Goal: Information Seeking & Learning: Learn about a topic

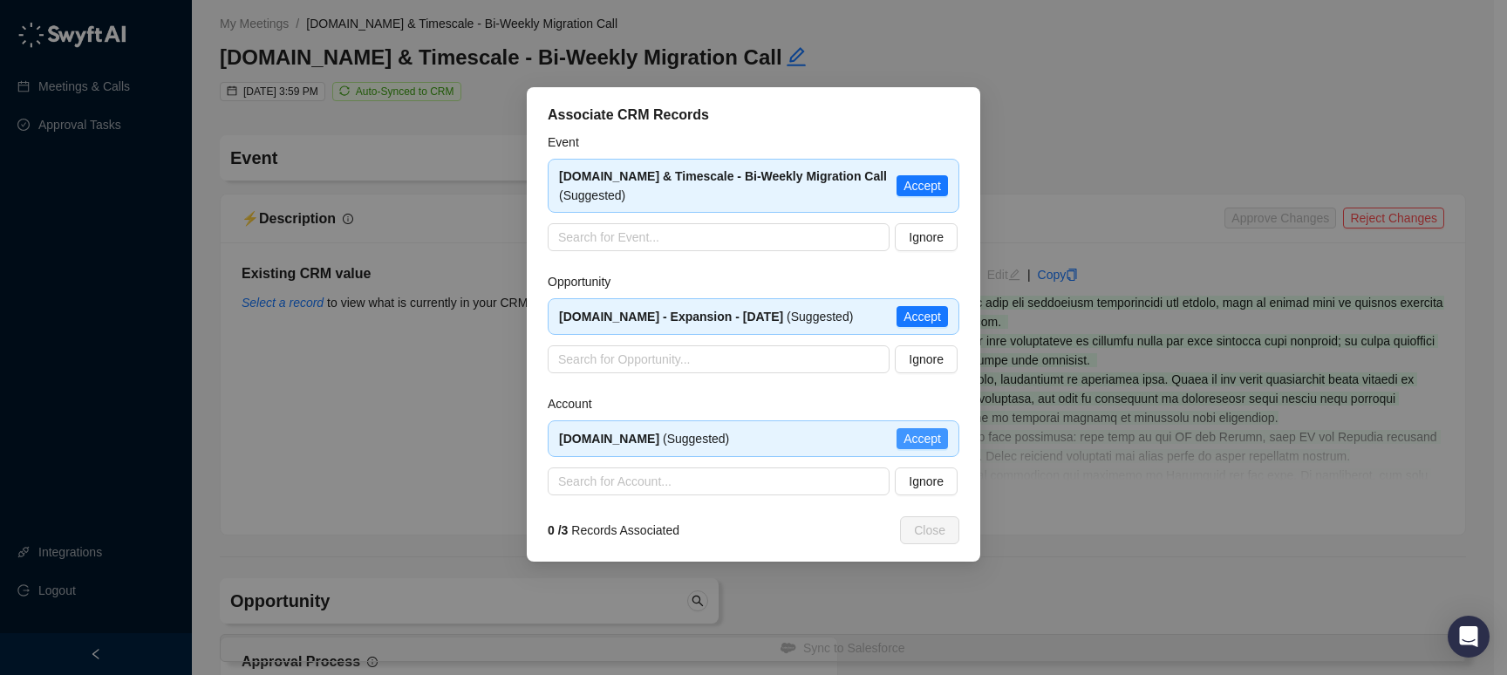
click at [928, 439] on span "Accept" at bounding box center [921, 438] width 37 height 19
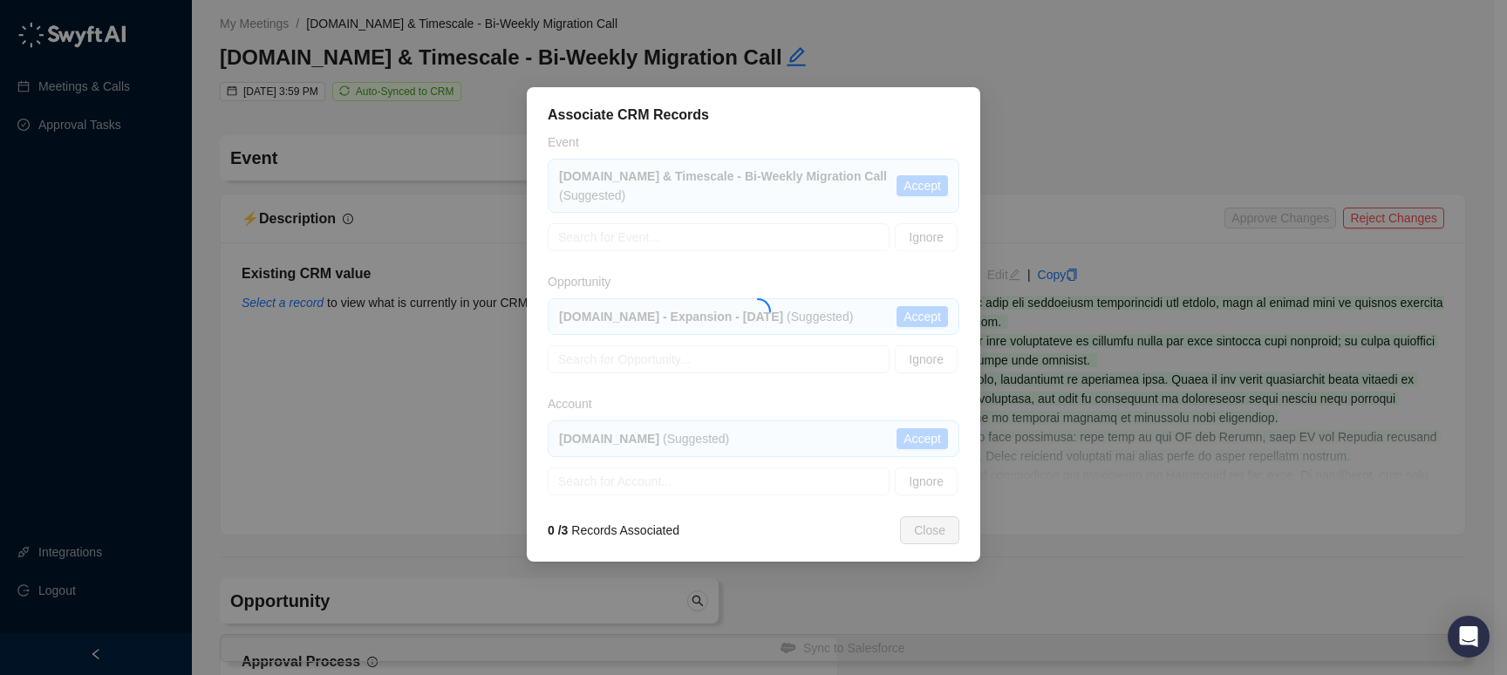
type textarea "**********"
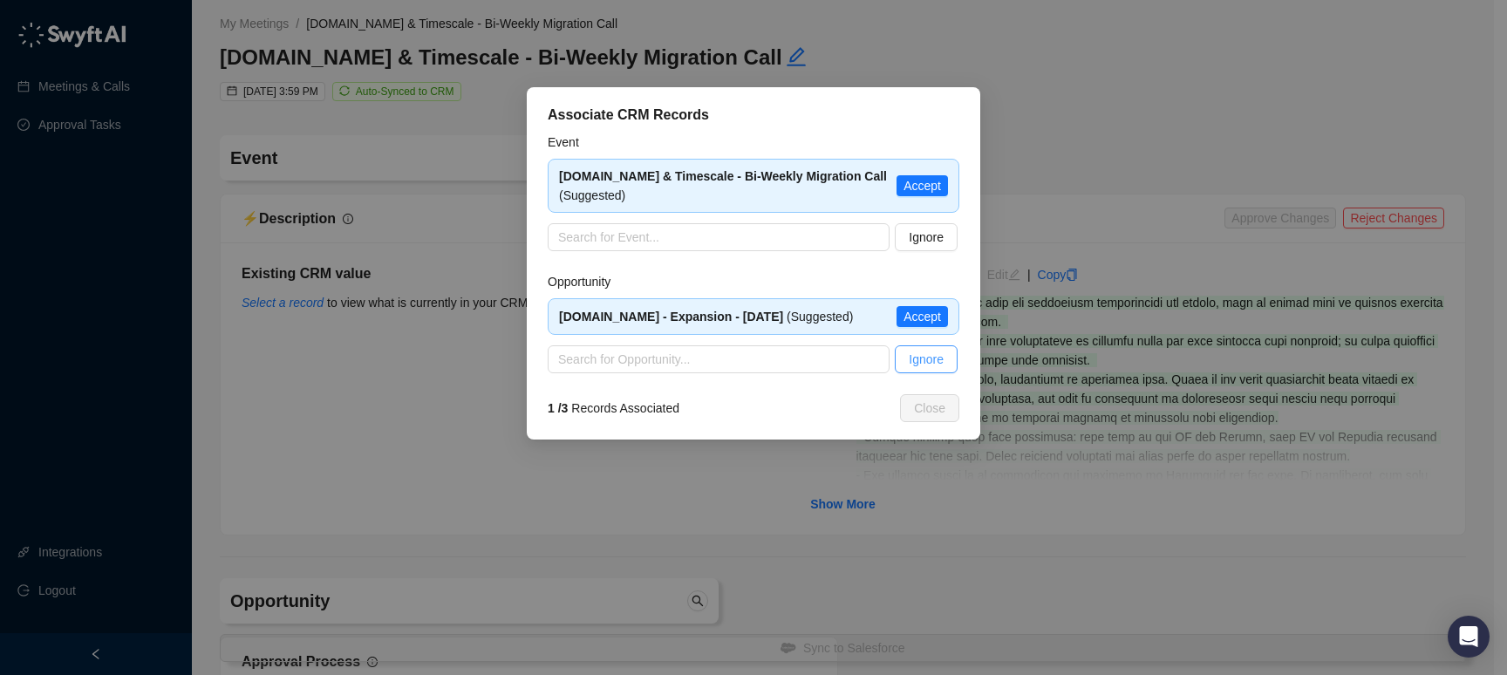
click at [940, 364] on span "Ignore" at bounding box center [926, 359] width 35 height 19
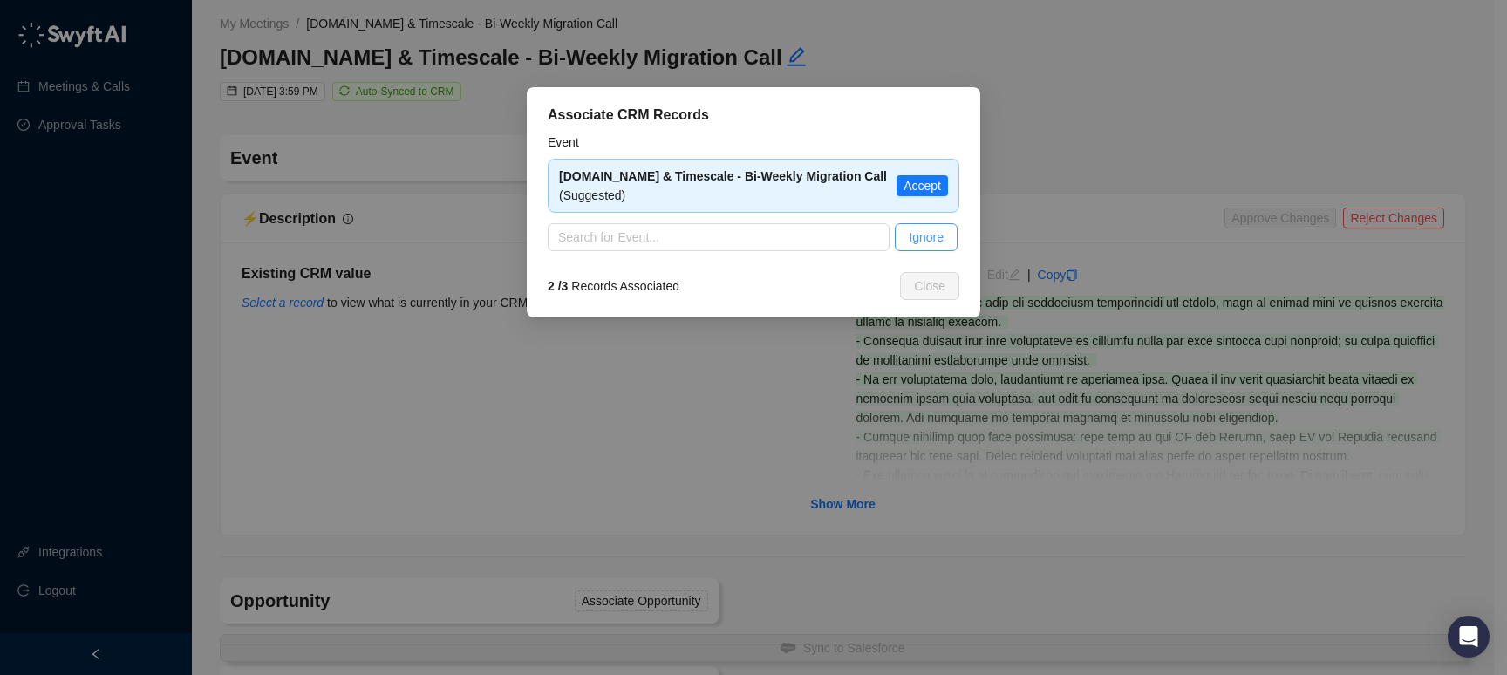
click at [925, 238] on span "Ignore" at bounding box center [926, 237] width 35 height 19
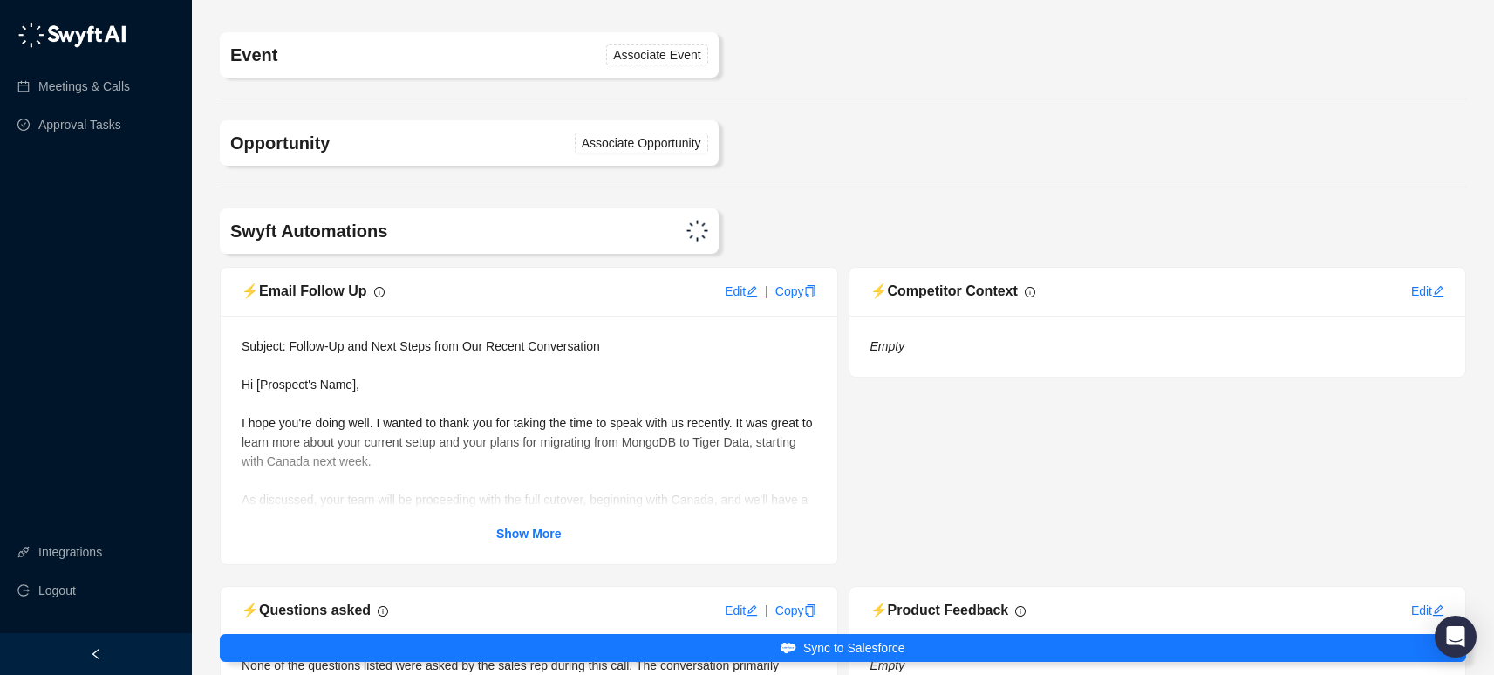
scroll to position [148, 0]
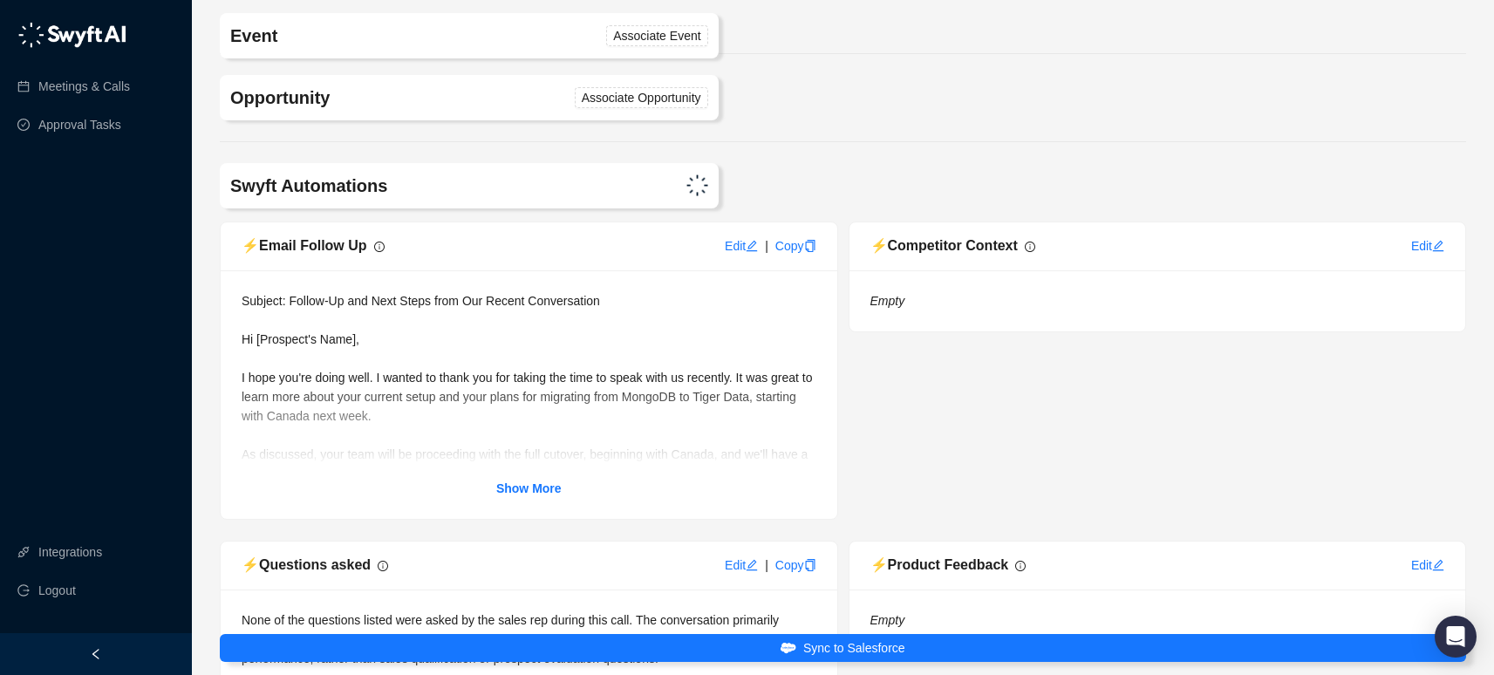
click at [480, 190] on h4 "Swyft Automations" at bounding box center [367, 186] width 274 height 24
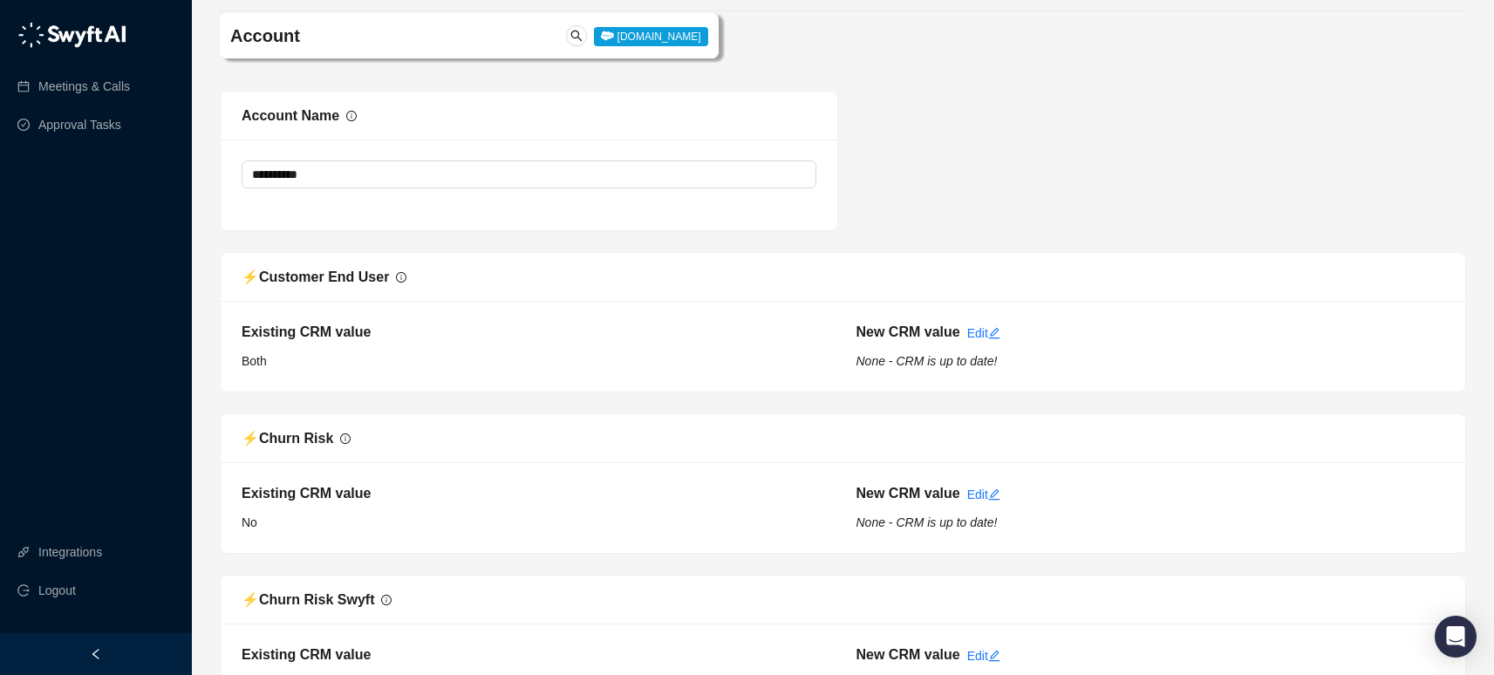
scroll to position [1589, 0]
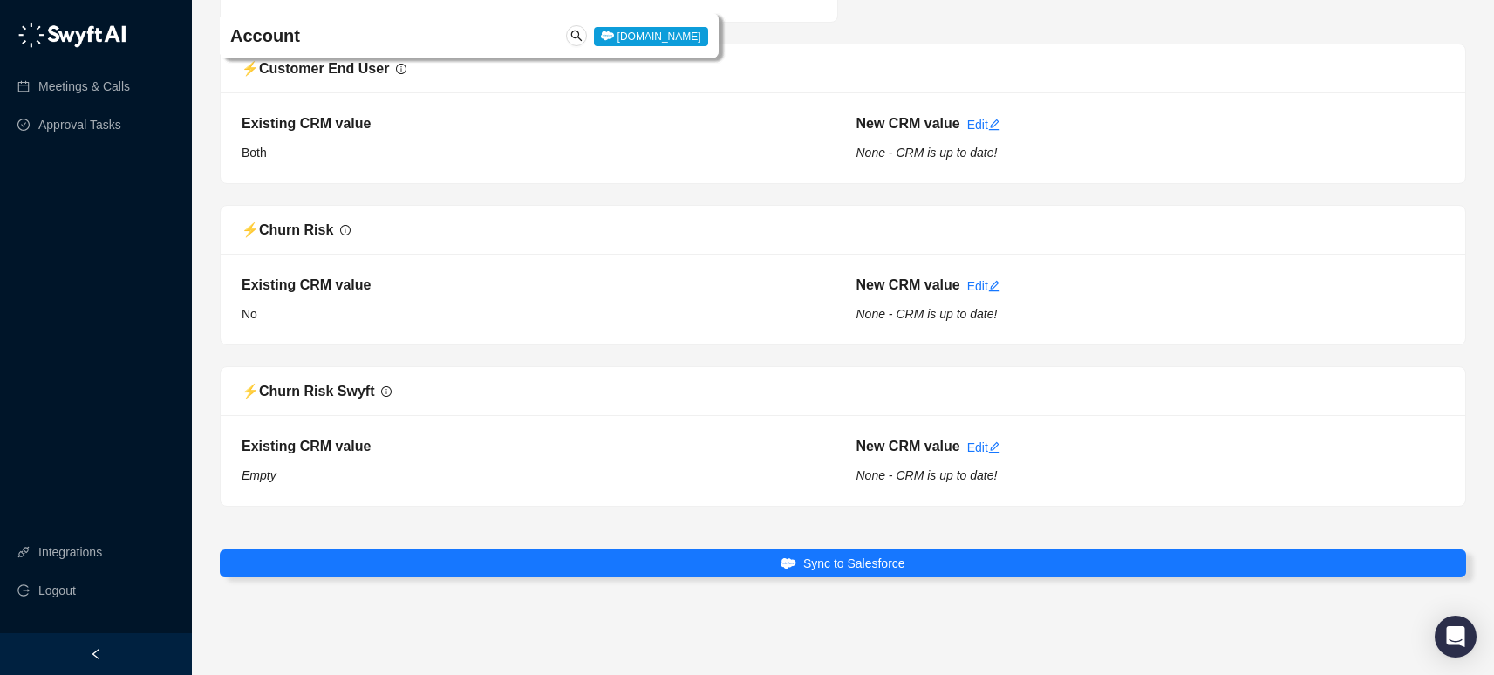
click at [80, 16] on div "Meetings & Calls Approval Tasks" at bounding box center [96, 79] width 192 height 133
click at [84, 28] on img at bounding box center [71, 35] width 109 height 26
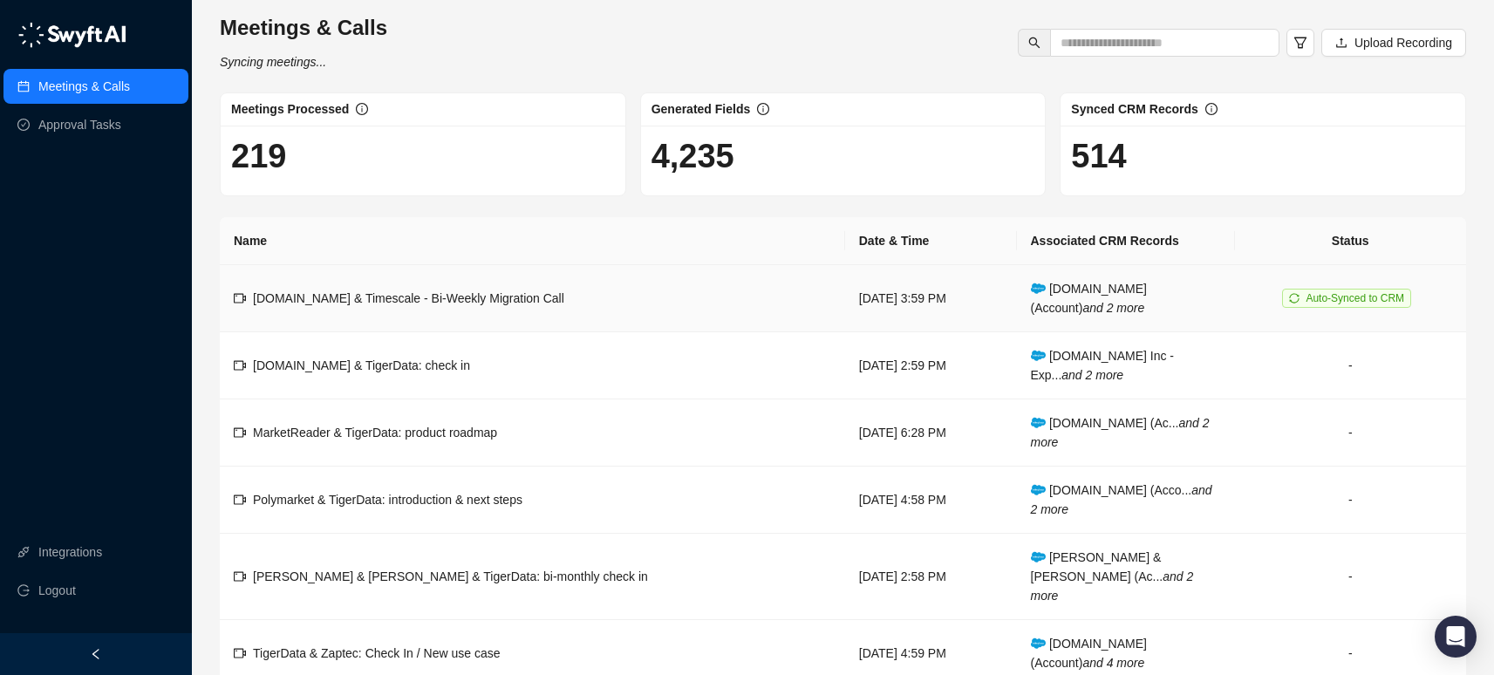
click at [456, 298] on span "[DOMAIN_NAME] & Timescale - Bi-Weekly Migration Call" at bounding box center [408, 298] width 311 height 14
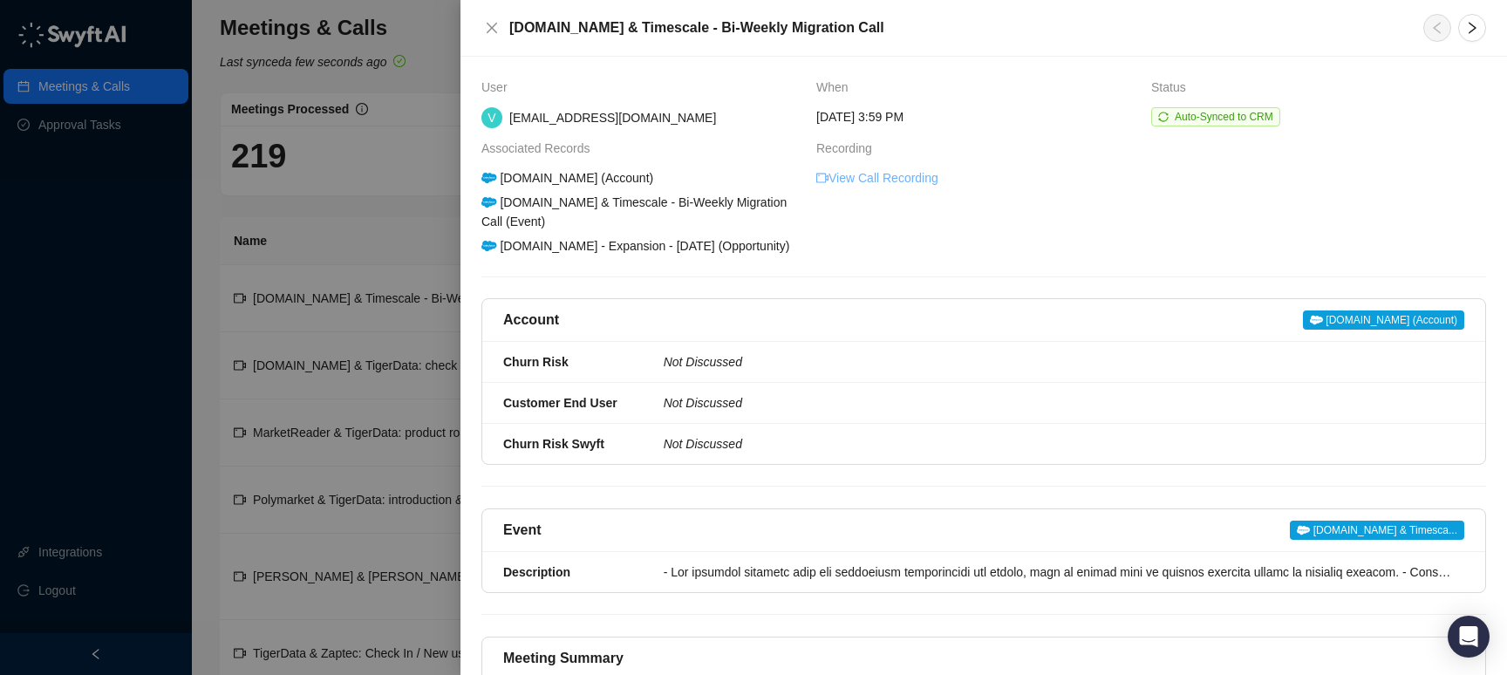
click at [911, 180] on link "View Call Recording" at bounding box center [877, 177] width 122 height 19
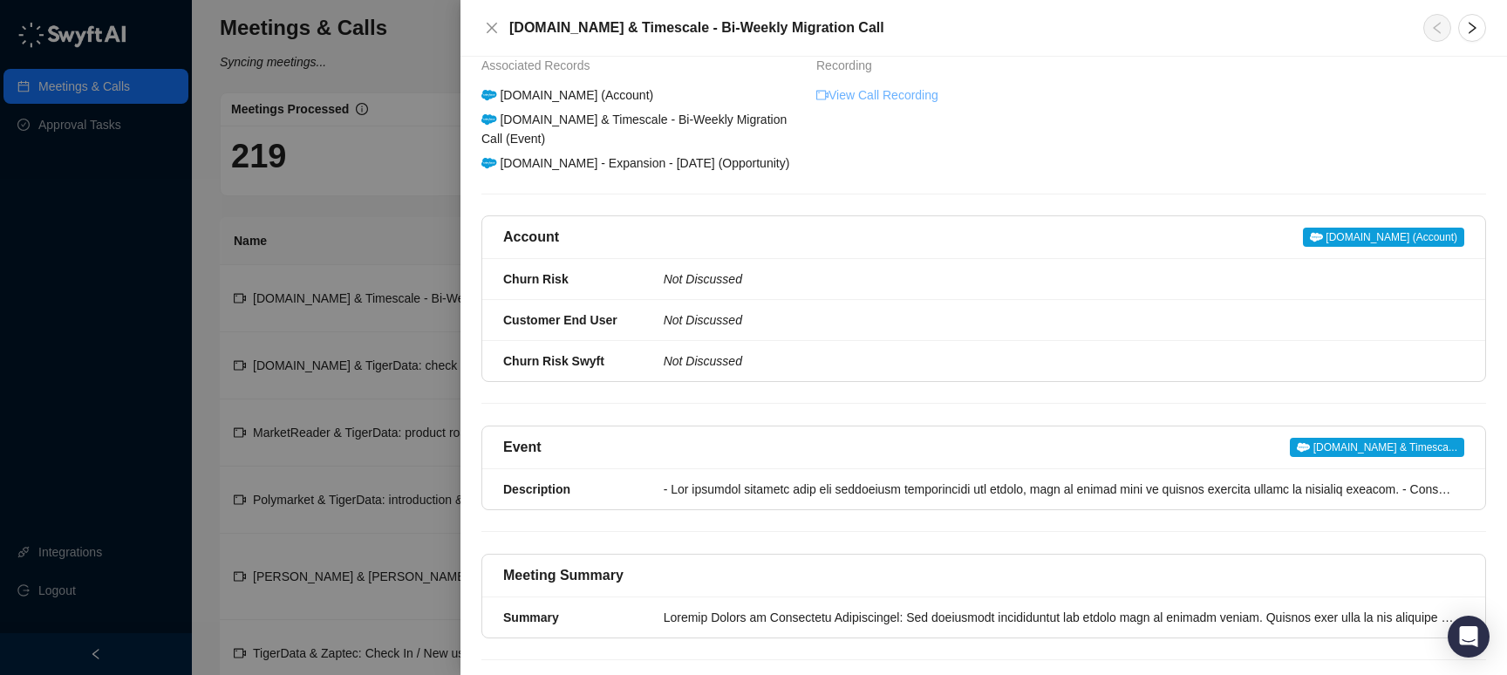
scroll to position [99, 0]
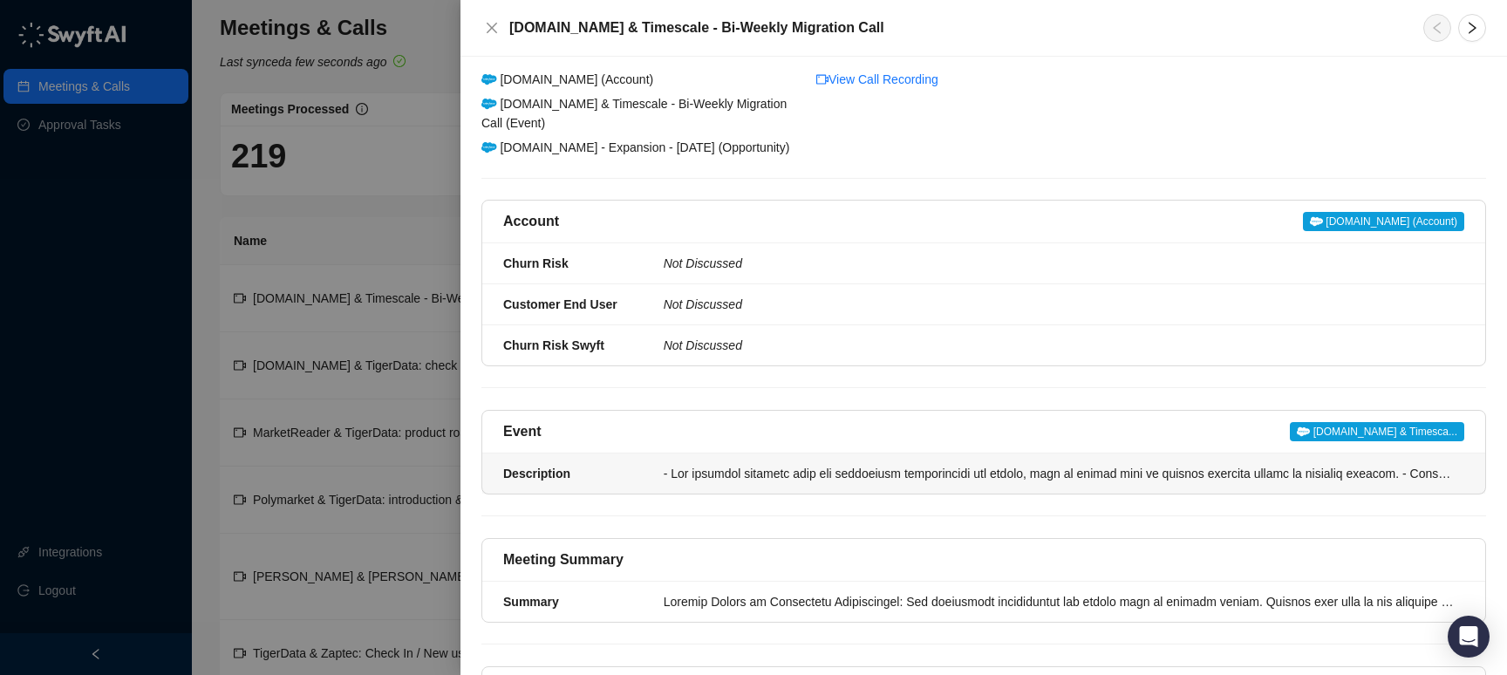
click at [1145, 483] on div at bounding box center [1059, 473] width 790 height 19
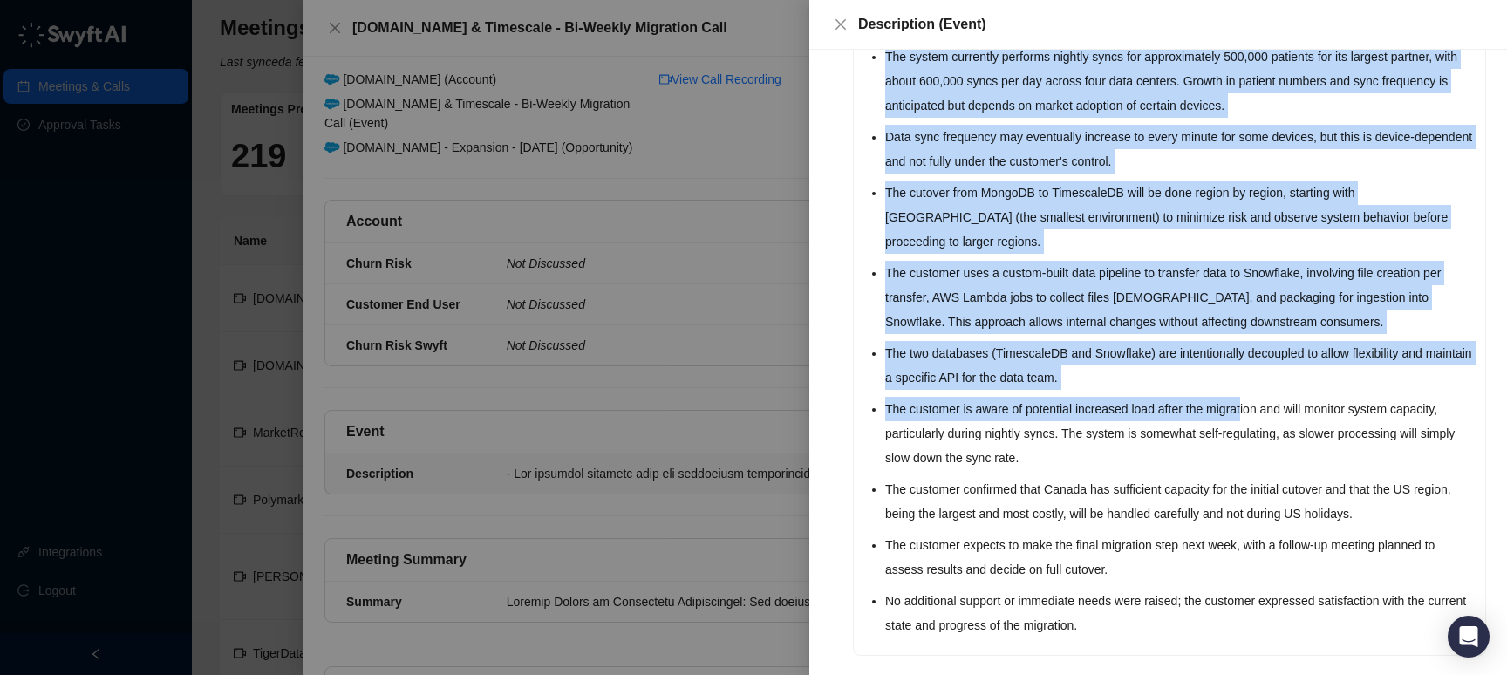
scroll to position [553, 0]
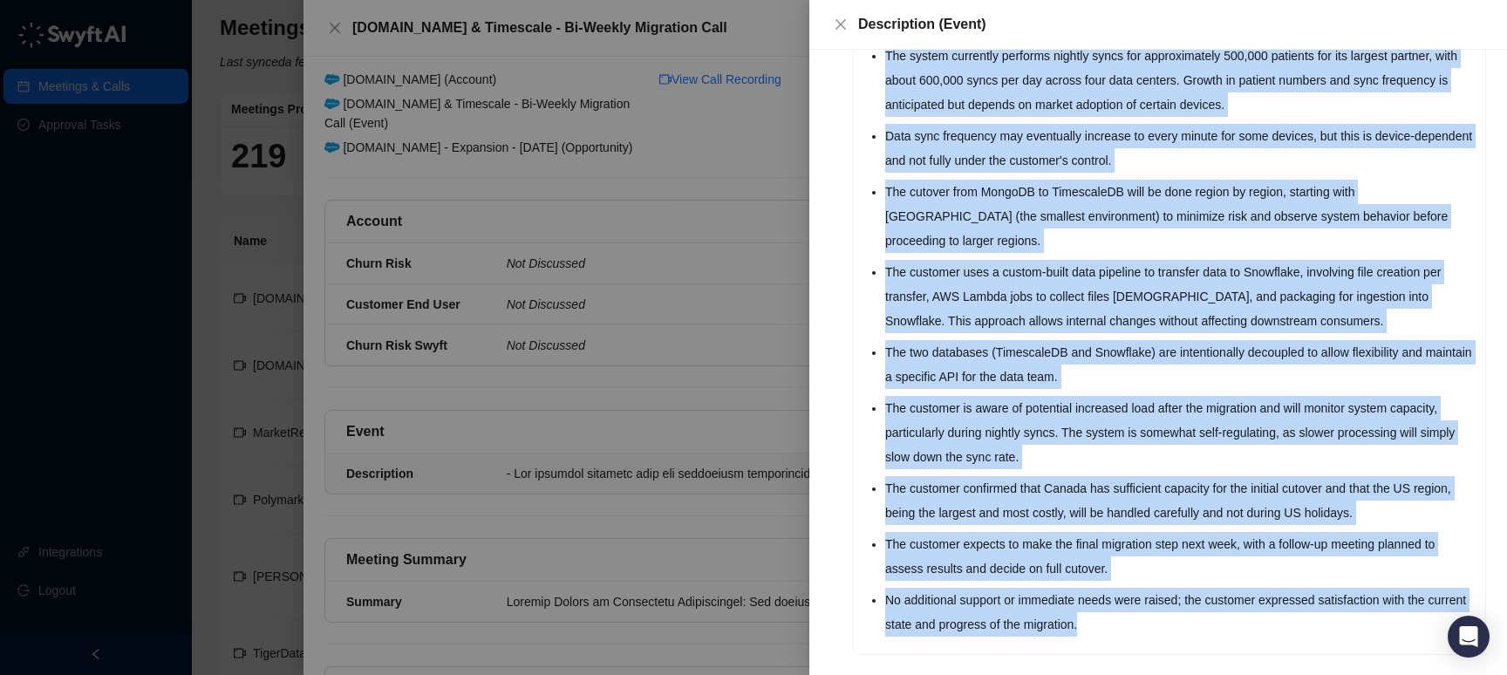
drag, startPoint x: 868, startPoint y: 221, endPoint x: 1274, endPoint y: 633, distance: 578.3
click at [1274, 633] on li "Result The customer reported that all production environments are stable, with …" at bounding box center [1158, 150] width 656 height 1056
copy ul "The customer reported that all production environments are stable, with no issu…"
click at [975, 400] on li "The customer is aware of potential increased load after the migration and will …" at bounding box center [1179, 432] width 589 height 73
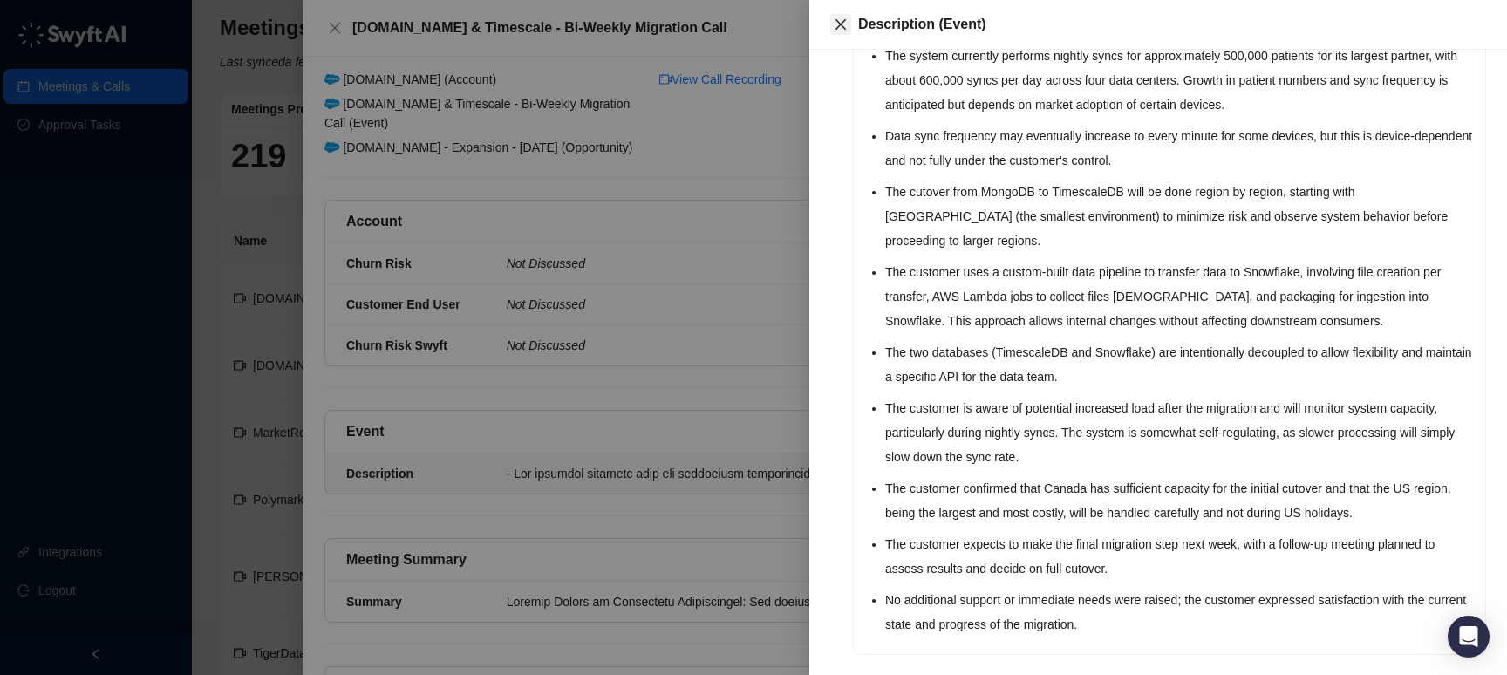
click at [841, 30] on icon "close" at bounding box center [841, 24] width 14 height 14
